Goal: Task Accomplishment & Management: Use online tool/utility

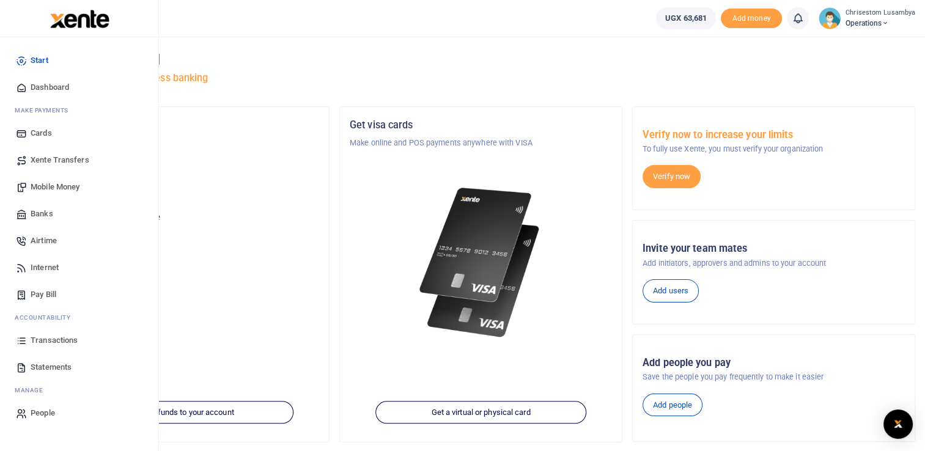
click at [59, 89] on span "Dashboard" at bounding box center [50, 87] width 39 height 12
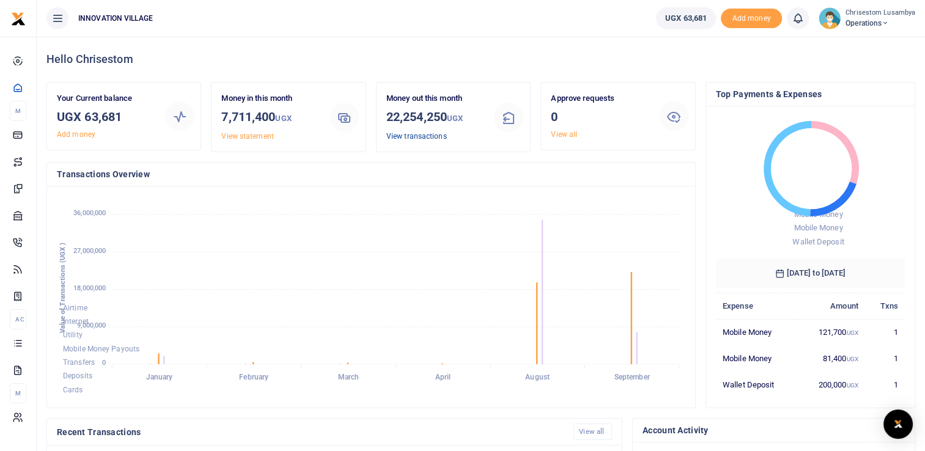
click at [414, 136] on link "View transactions" at bounding box center [416, 136] width 61 height 9
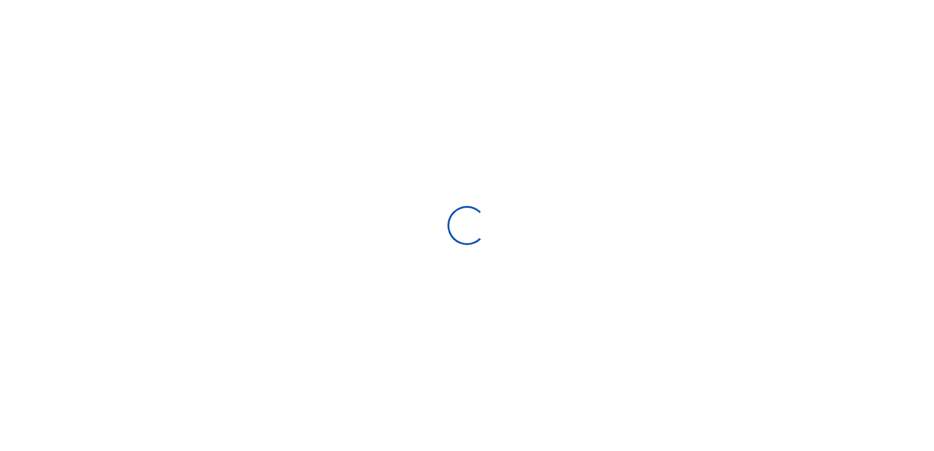
select select
type input "[DATE] - [DATE]"
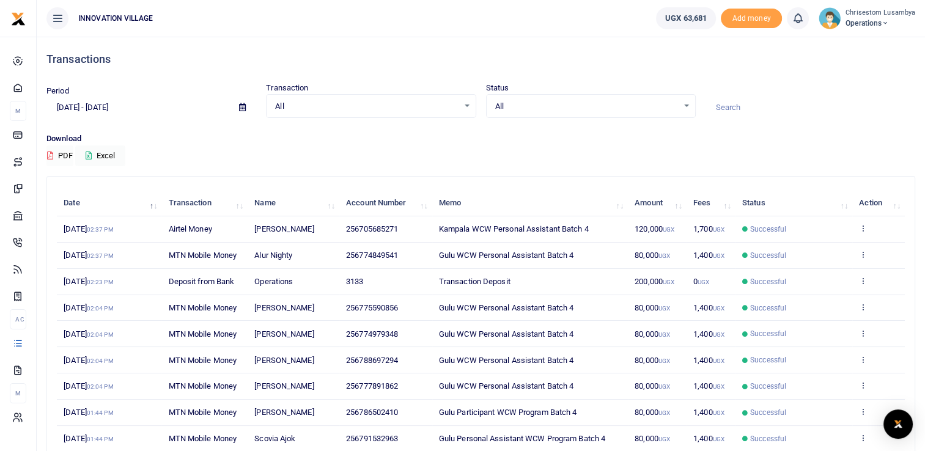
click at [68, 151] on button "PDF" at bounding box center [59, 156] width 27 height 21
